Goal: Information Seeking & Learning: Understand process/instructions

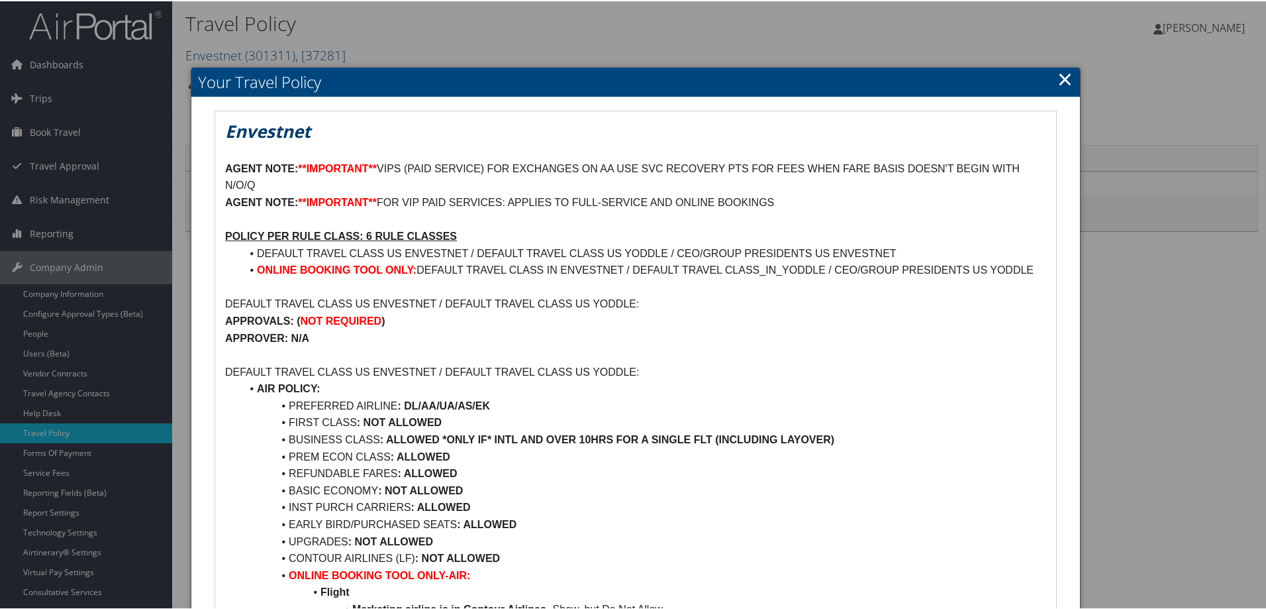
click at [1069, 82] on h2 "Your Travel Policy" at bounding box center [635, 80] width 889 height 29
click at [1062, 79] on link "×" at bounding box center [1065, 77] width 15 height 26
click at [1062, 77] on link "×" at bounding box center [1065, 77] width 15 height 26
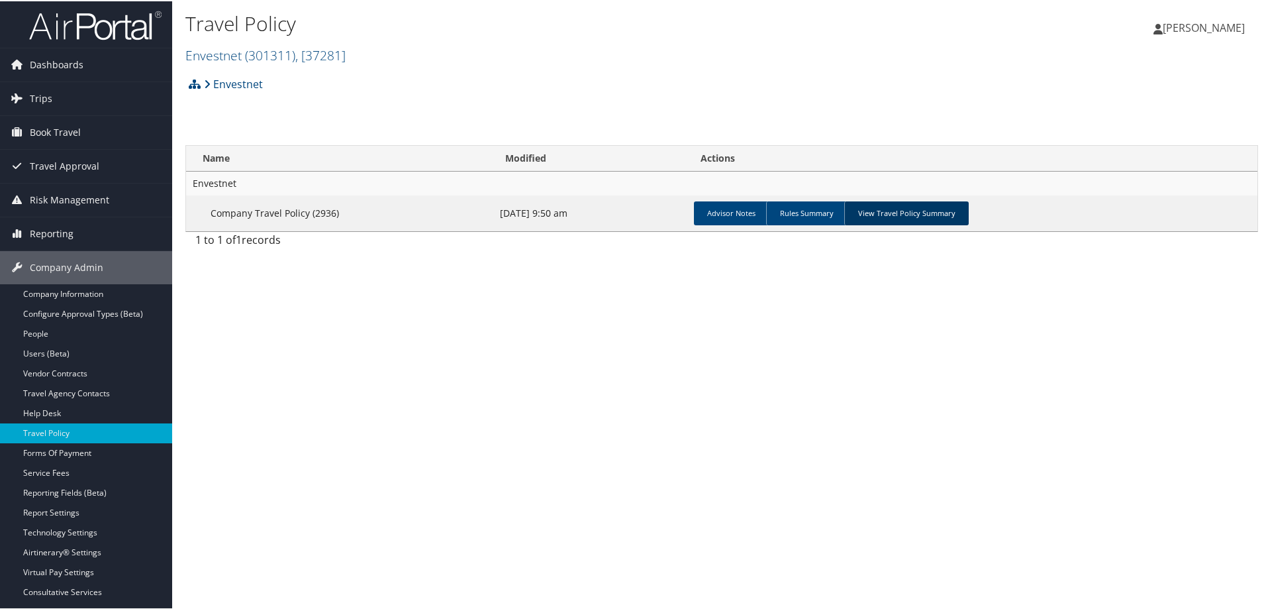
click at [922, 214] on link "View Travel Policy Summary" at bounding box center [907, 212] width 125 height 24
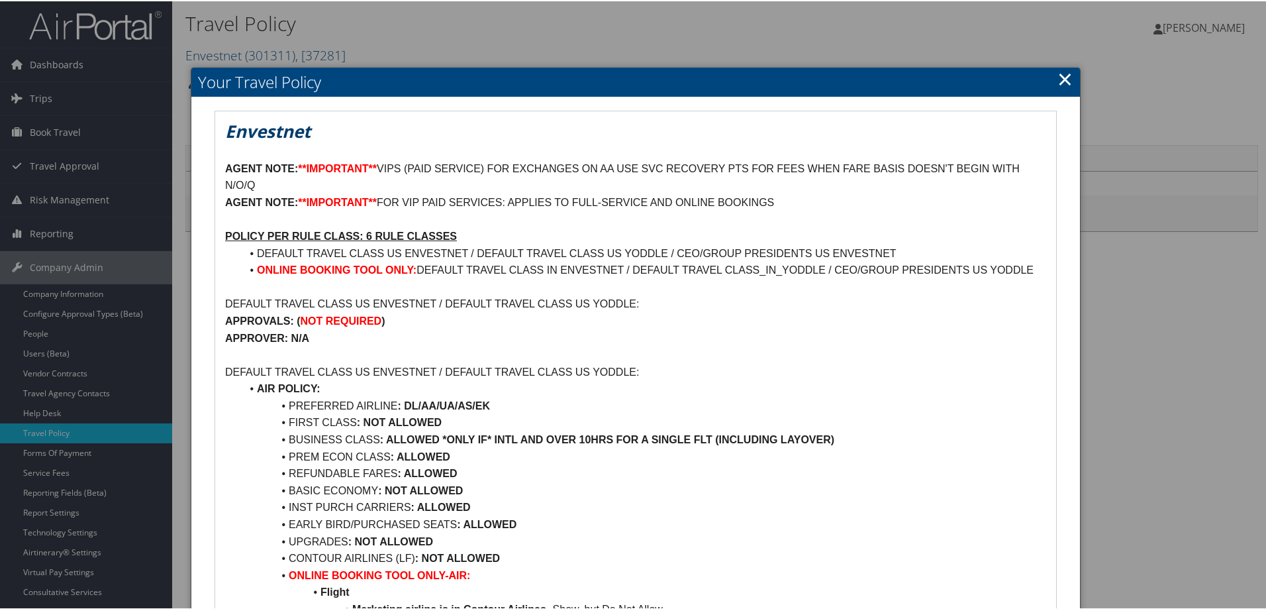
click at [1063, 80] on link "×" at bounding box center [1065, 77] width 15 height 26
